Goal: Navigation & Orientation: Find specific page/section

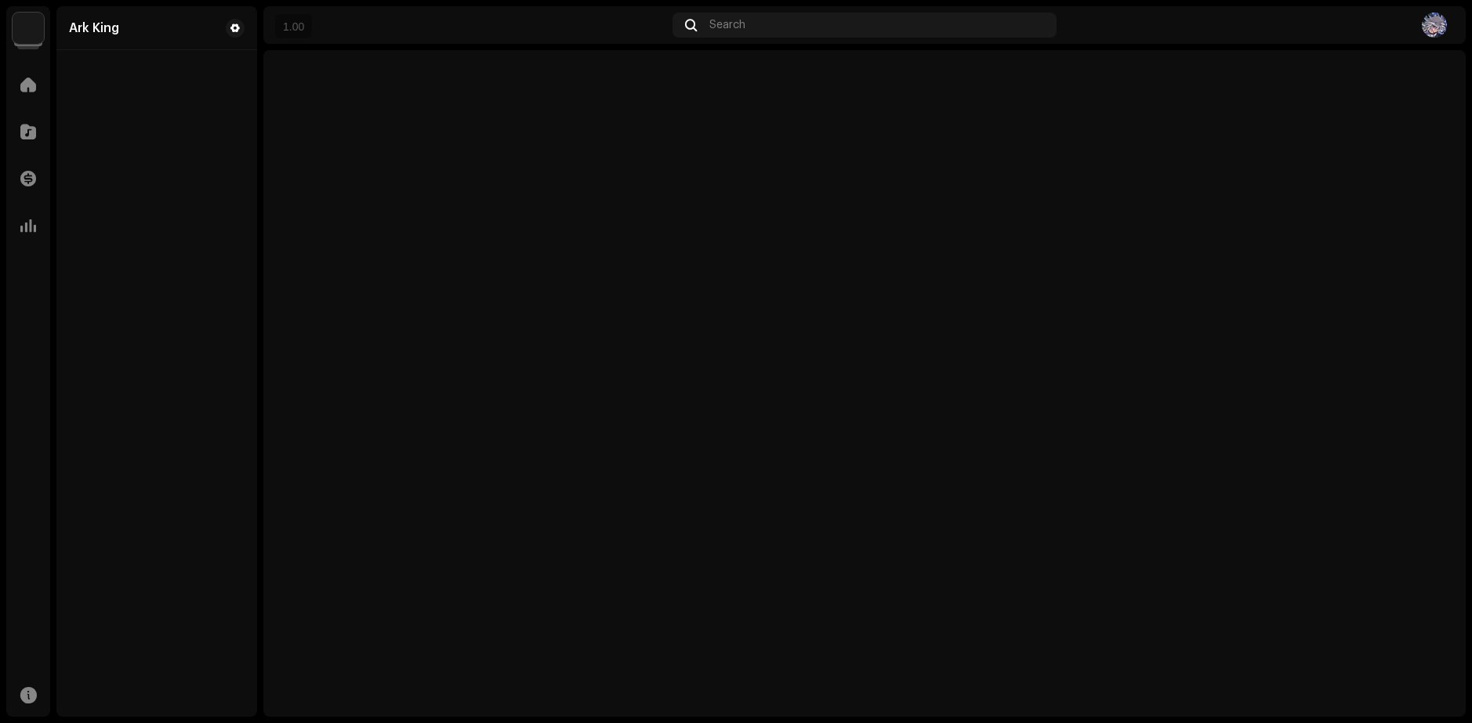
click at [38, 68] on div "Home" at bounding box center [28, 85] width 44 height 44
click at [111, 23] on div "Ark King" at bounding box center [94, 28] width 50 height 13
click at [33, 78] on span at bounding box center [28, 84] width 16 height 13
click at [85, 22] on div "Ark King" at bounding box center [94, 28] width 50 height 13
click at [109, 38] on div "Ark King" at bounding box center [157, 28] width 188 height 31
